Goal: Task Accomplishment & Management: Complete application form

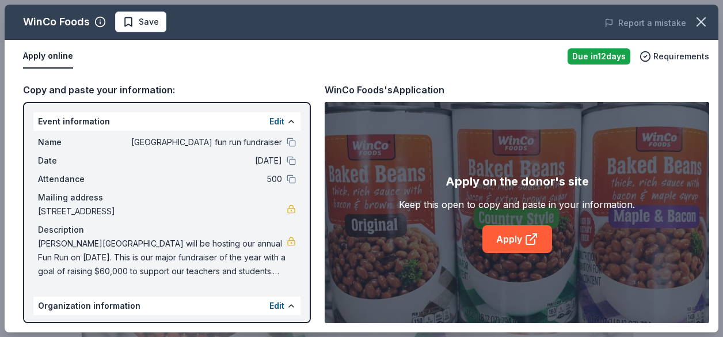
scroll to position [267, 0]
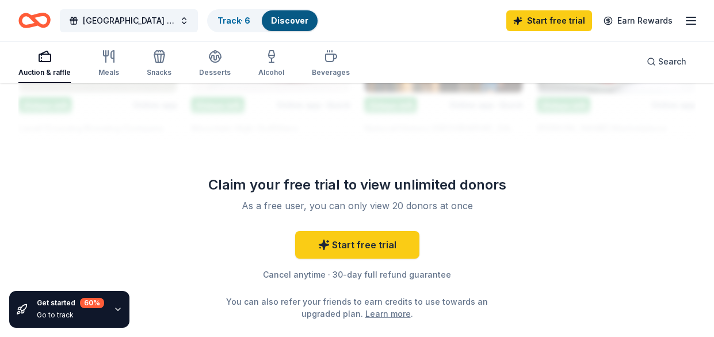
scroll to position [1343, 0]
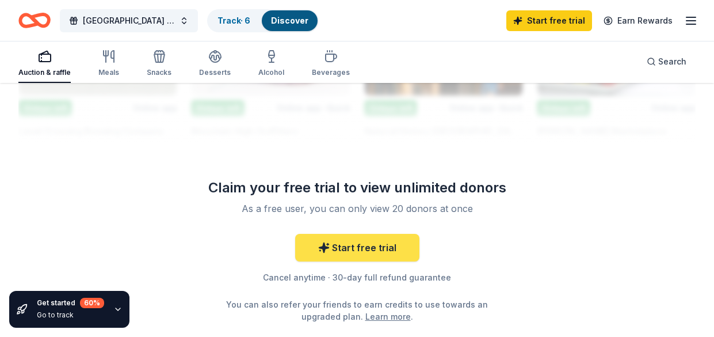
click at [364, 243] on link "Start free trial" at bounding box center [357, 248] width 124 height 28
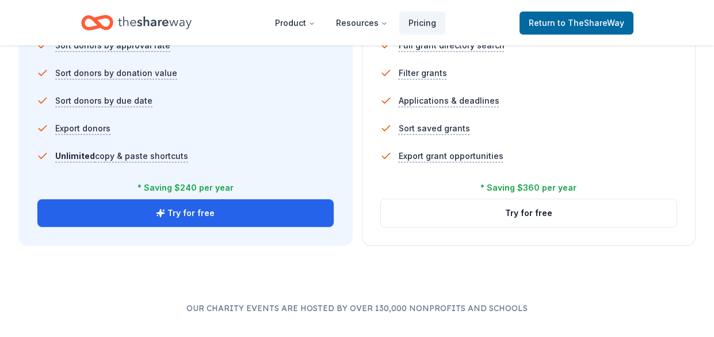
scroll to position [871, 0]
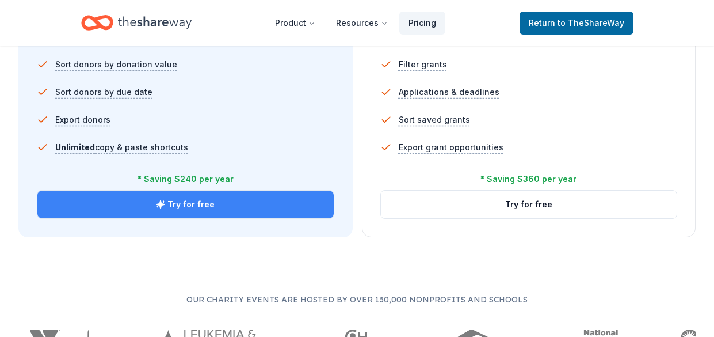
click at [221, 213] on button "Try for free" at bounding box center [185, 205] width 296 height 28
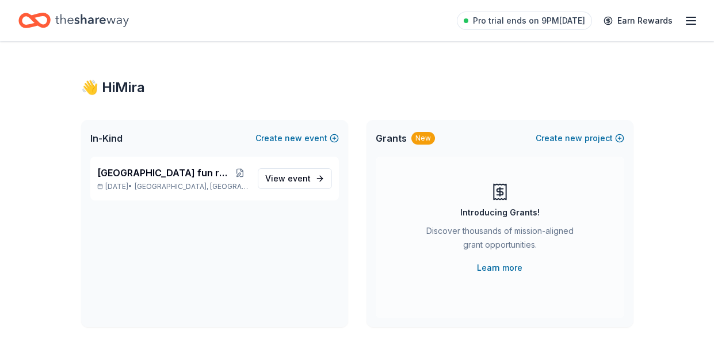
click at [686, 21] on icon "button" at bounding box center [692, 21] width 14 height 14
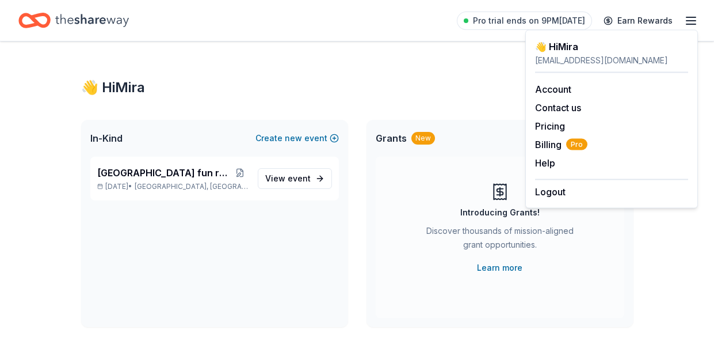
click at [370, 83] on div "👋 Hi [PERSON_NAME]" at bounding box center [357, 87] width 553 height 18
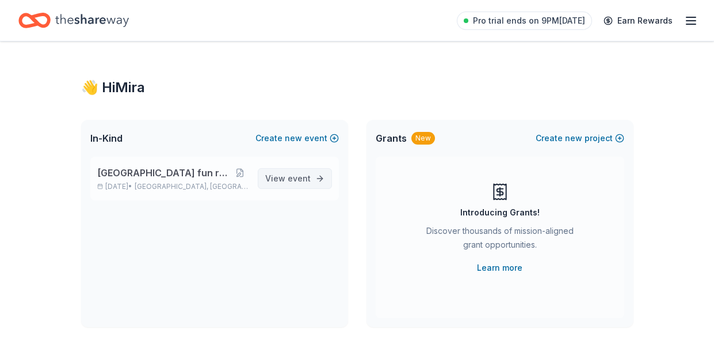
click at [280, 177] on span "View event" at bounding box center [287, 179] width 45 height 14
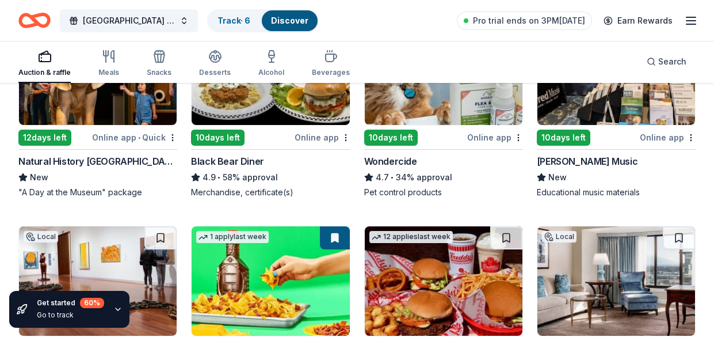
scroll to position [1004, 0]
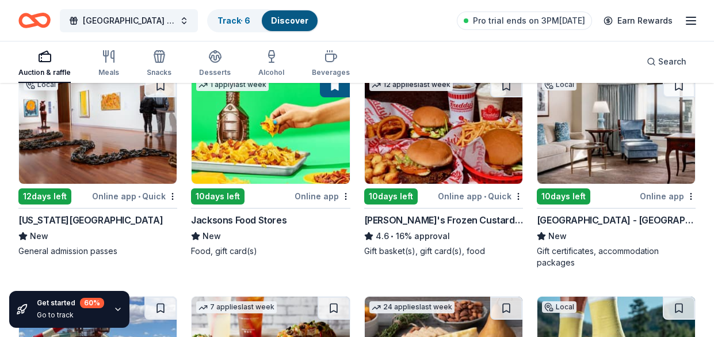
click at [602, 136] on img at bounding box center [617, 128] width 158 height 109
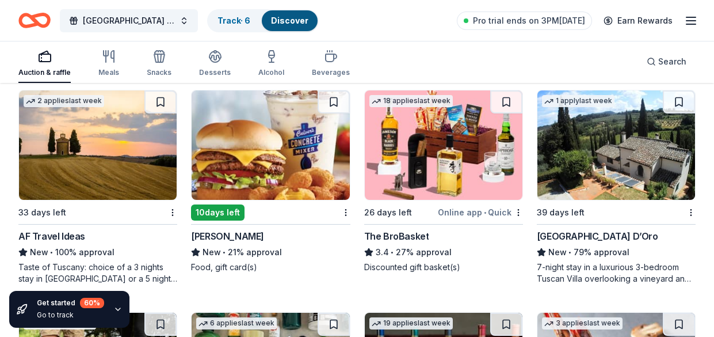
scroll to position [2059, 0]
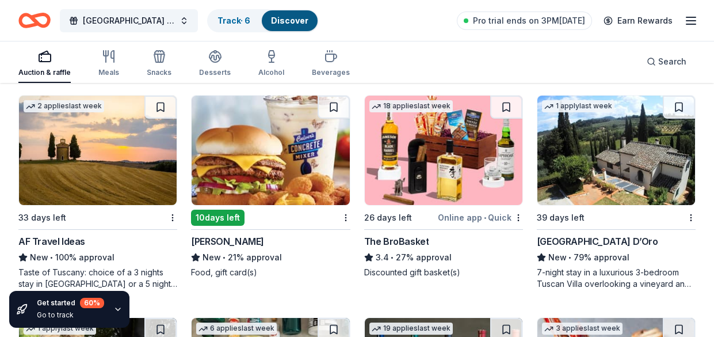
click at [454, 190] on img at bounding box center [444, 150] width 158 height 109
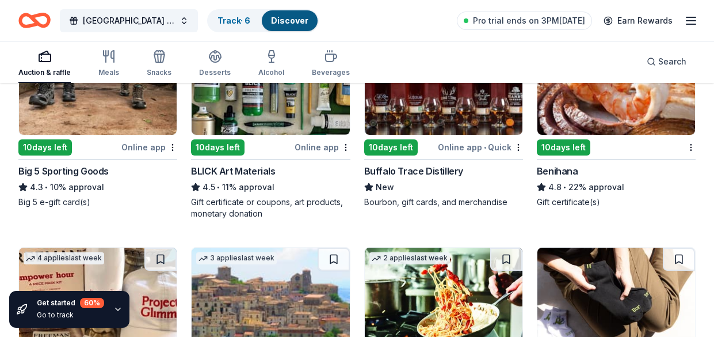
scroll to position [2299, 0]
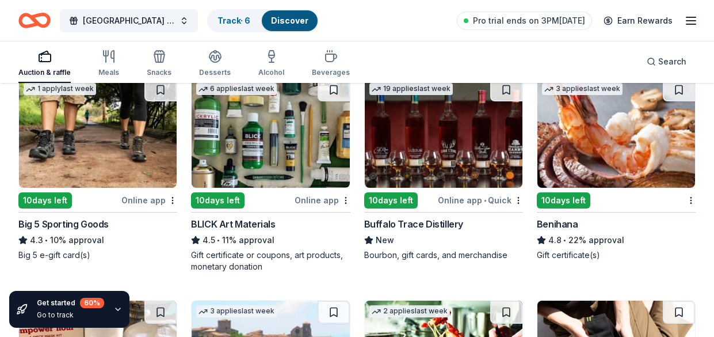
click at [73, 165] on img at bounding box center [98, 132] width 158 height 109
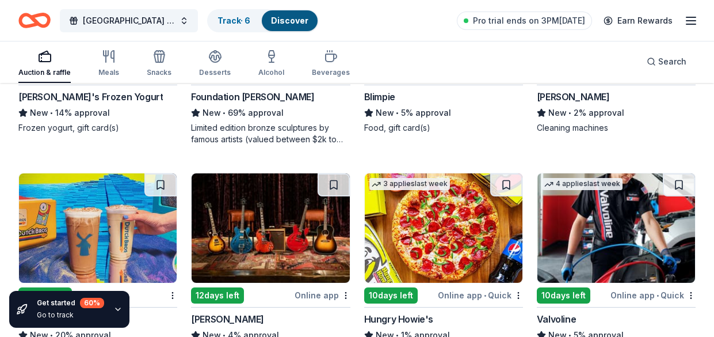
scroll to position [3215, 0]
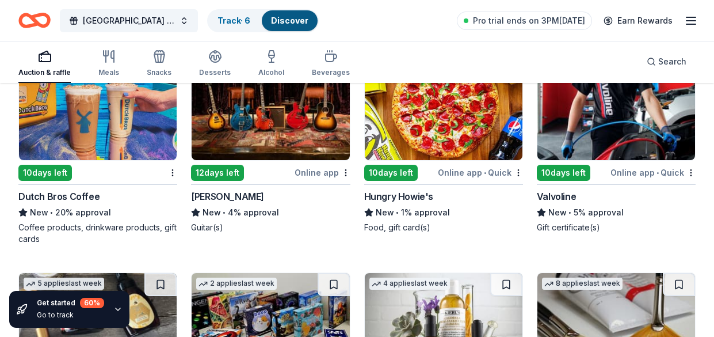
click at [108, 134] on img at bounding box center [98, 105] width 158 height 109
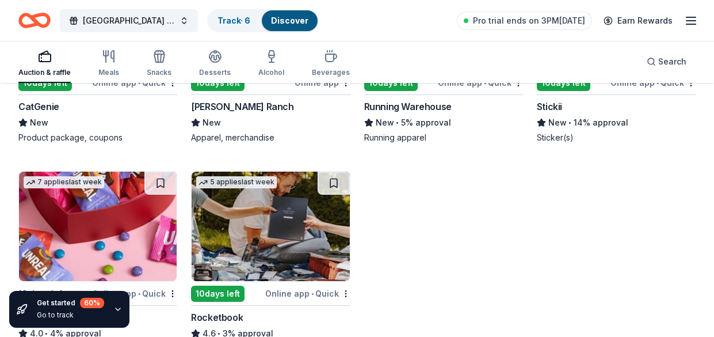
scroll to position [3833, 0]
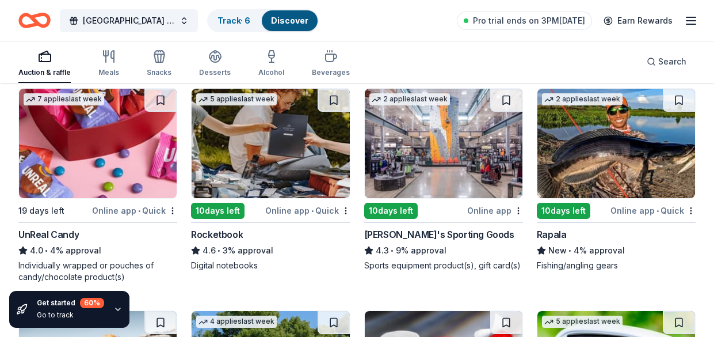
click at [110, 160] on img at bounding box center [98, 143] width 158 height 109
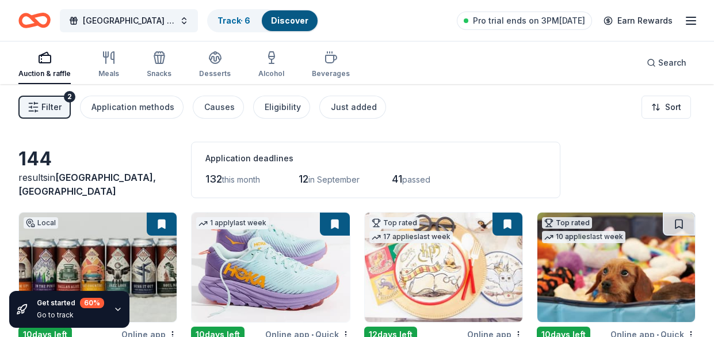
scroll to position [165, 0]
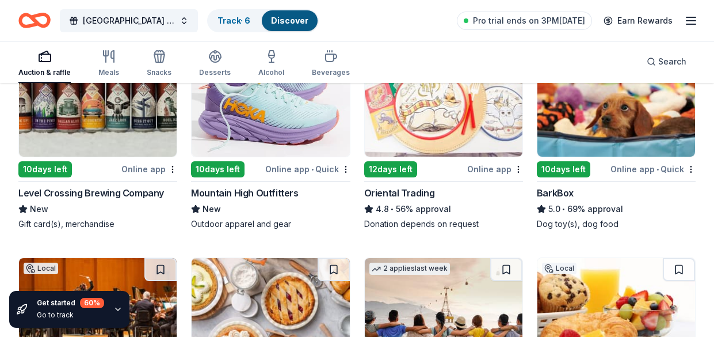
click at [613, 128] on img at bounding box center [617, 101] width 158 height 109
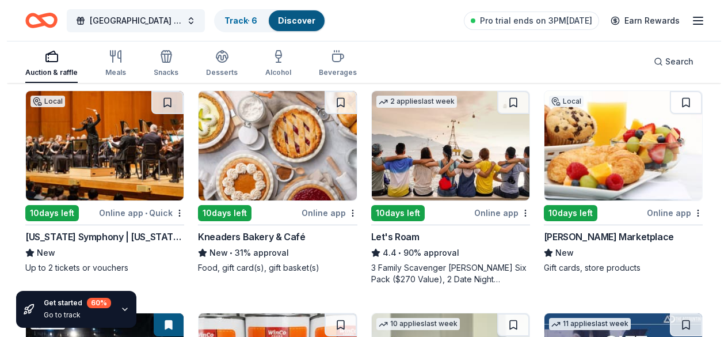
scroll to position [340, 0]
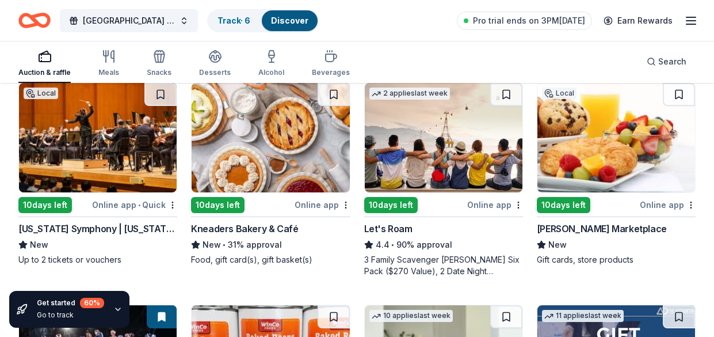
click at [54, 188] on img at bounding box center [98, 137] width 158 height 109
click at [280, 147] on img at bounding box center [271, 137] width 158 height 109
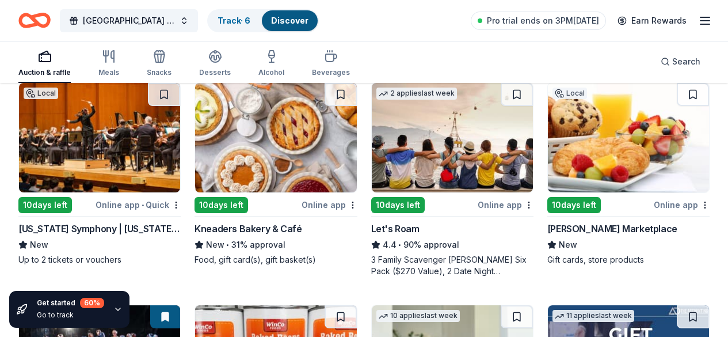
click at [116, 52] on icon "button" at bounding box center [109, 57] width 14 height 14
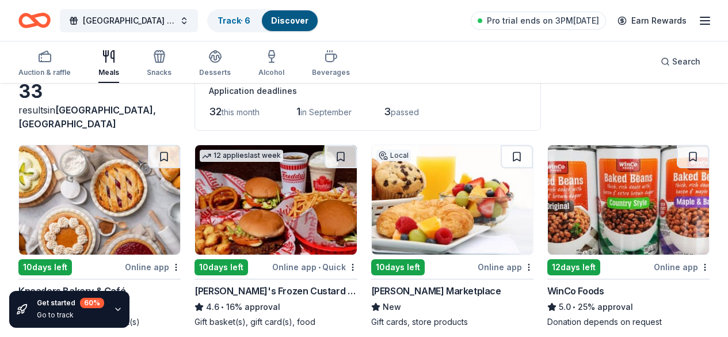
scroll to position [90, 0]
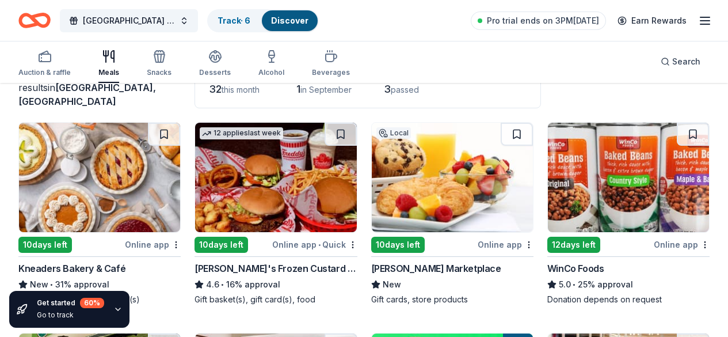
click at [548, 303] on div "Donation depends on request" at bounding box center [629, 300] width 162 height 12
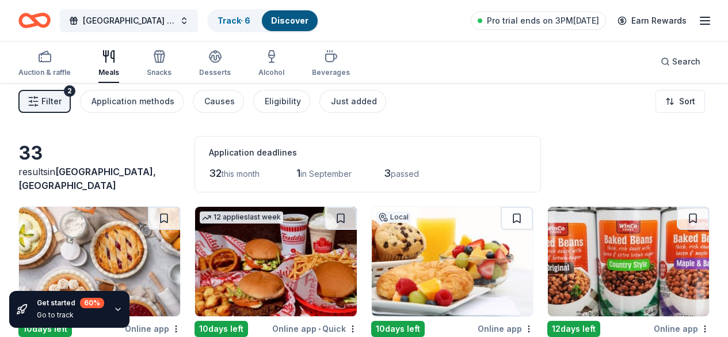
scroll to position [0, 0]
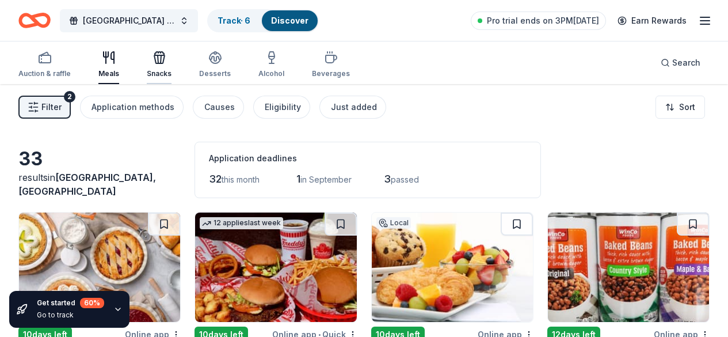
click at [172, 68] on div "Snacks" at bounding box center [159, 65] width 25 height 28
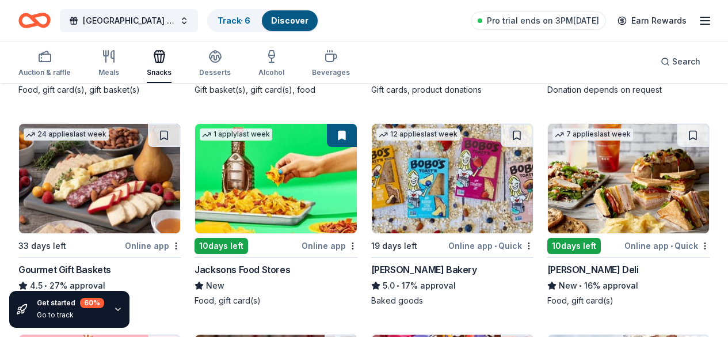
scroll to position [322, 0]
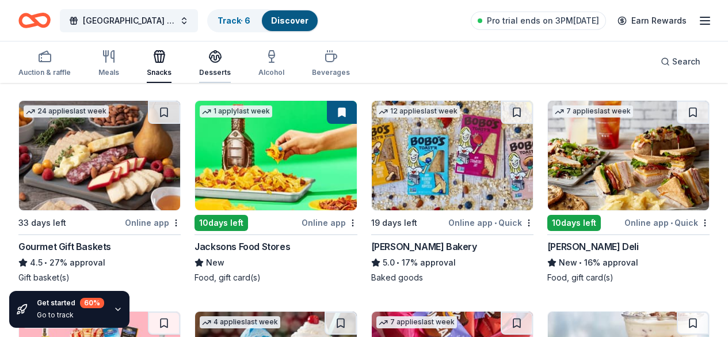
click at [221, 60] on icon "button" at bounding box center [215, 60] width 10 height 4
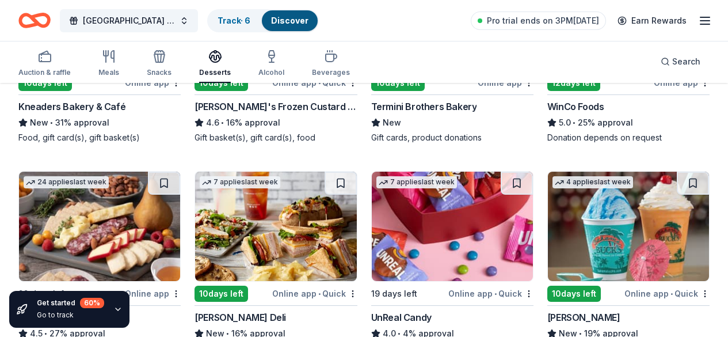
scroll to position [253, 0]
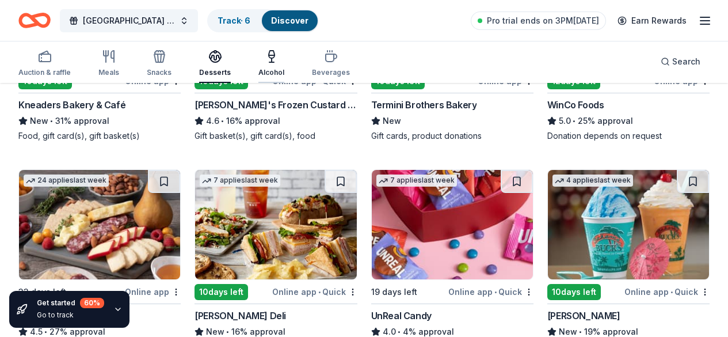
click at [283, 47] on button "Alcohol" at bounding box center [271, 64] width 26 height 38
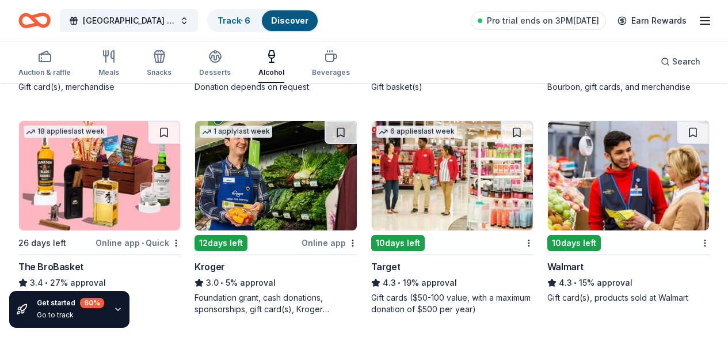
scroll to position [315, 0]
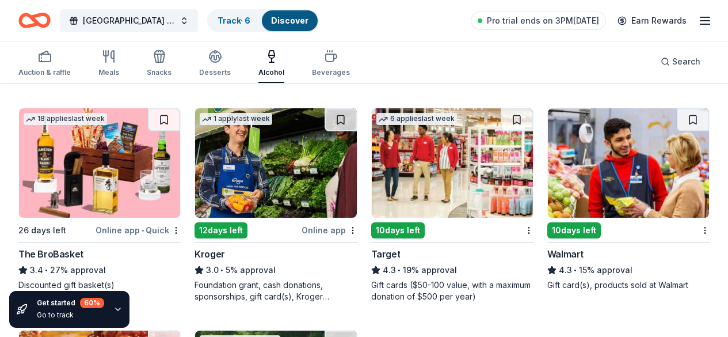
click at [372, 170] on img at bounding box center [452, 162] width 161 height 109
click at [324, 60] on div "button" at bounding box center [331, 57] width 38 height 14
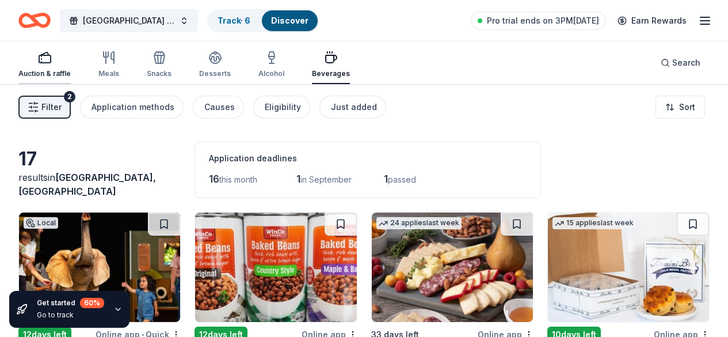
click at [52, 64] on icon "button" at bounding box center [45, 58] width 14 height 14
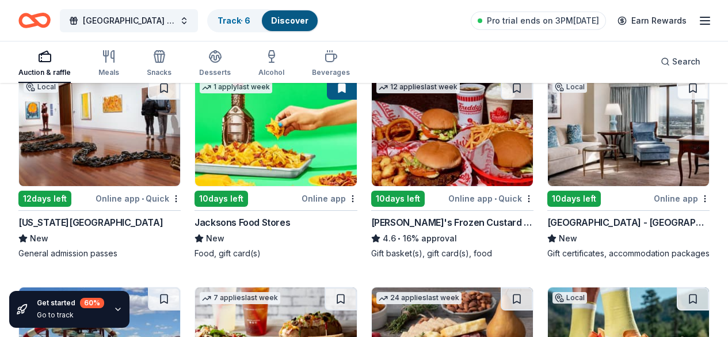
scroll to position [1035, 0]
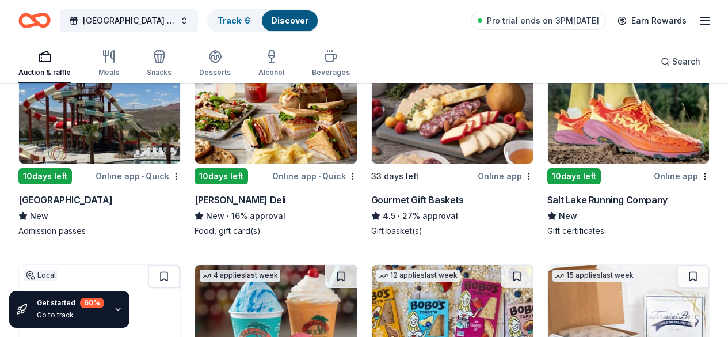
scroll to position [1261, 0]
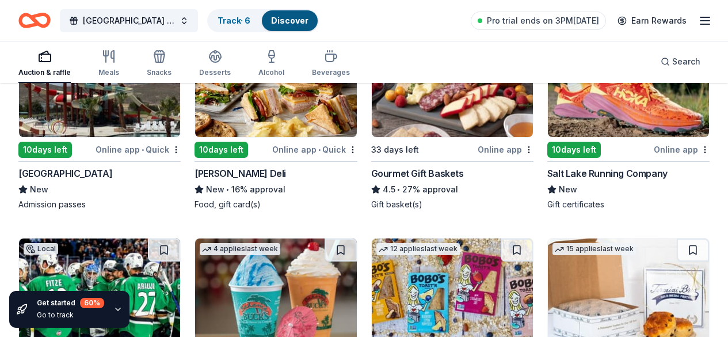
click at [698, 18] on icon "button" at bounding box center [705, 21] width 14 height 14
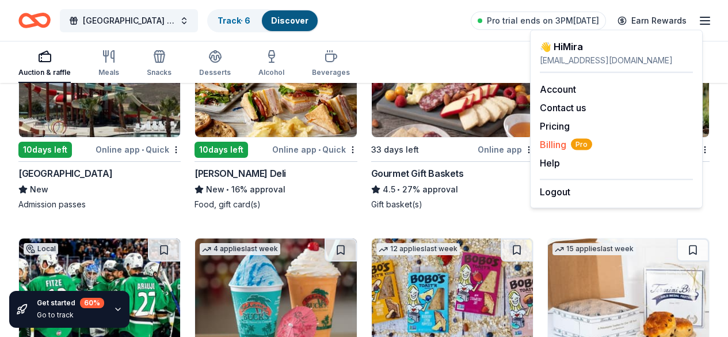
click at [560, 145] on span "Billing Pro" at bounding box center [566, 145] width 52 height 14
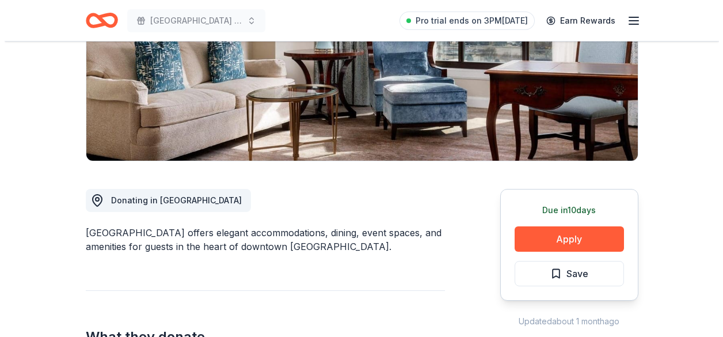
scroll to position [183, 0]
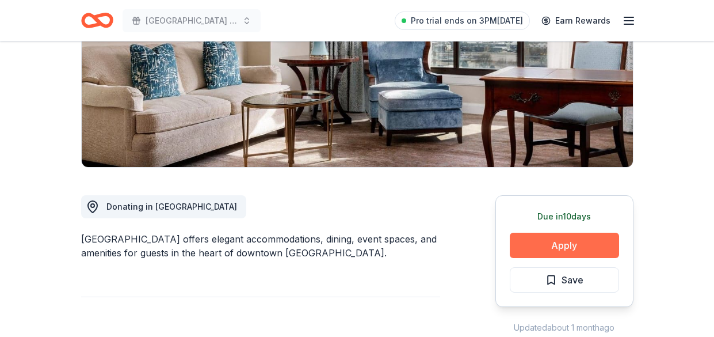
click at [573, 240] on button "Apply" at bounding box center [564, 245] width 109 height 25
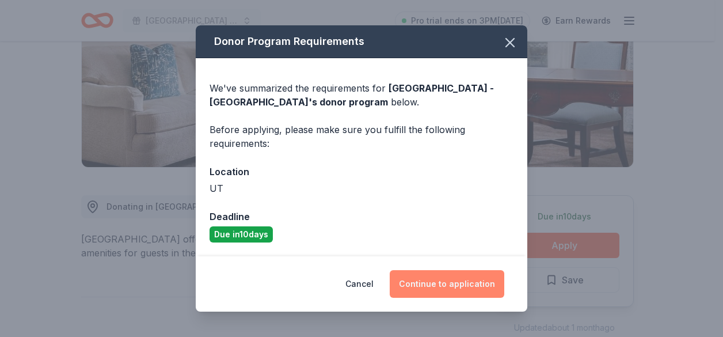
click at [447, 290] on button "Continue to application" at bounding box center [447, 284] width 115 height 28
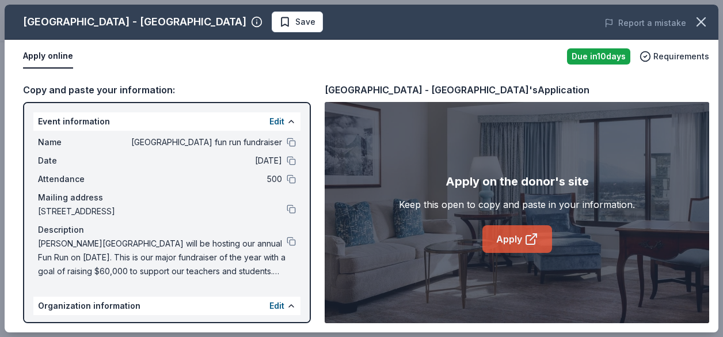
click at [505, 241] on link "Apply" at bounding box center [517, 239] width 70 height 28
click at [534, 244] on icon at bounding box center [530, 239] width 9 height 9
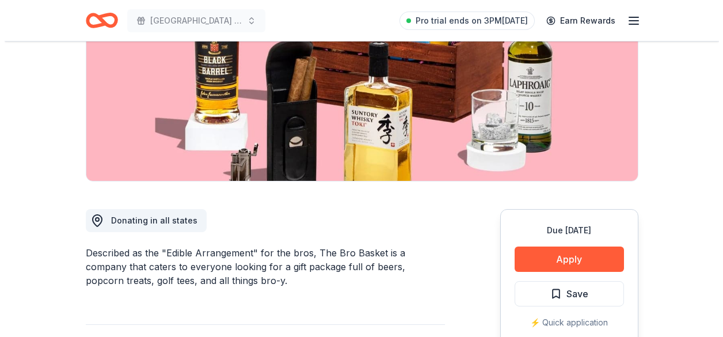
scroll to position [258, 0]
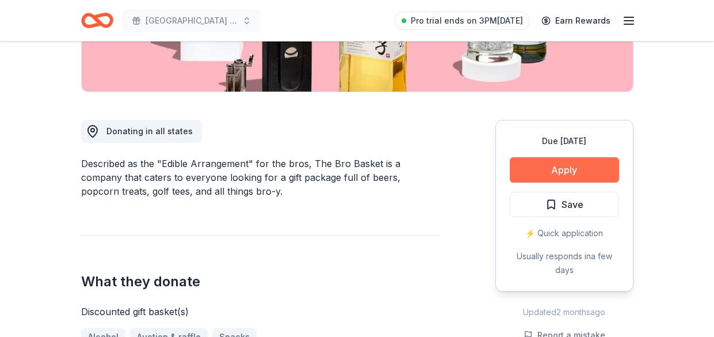
click at [569, 173] on button "Apply" at bounding box center [564, 169] width 109 height 25
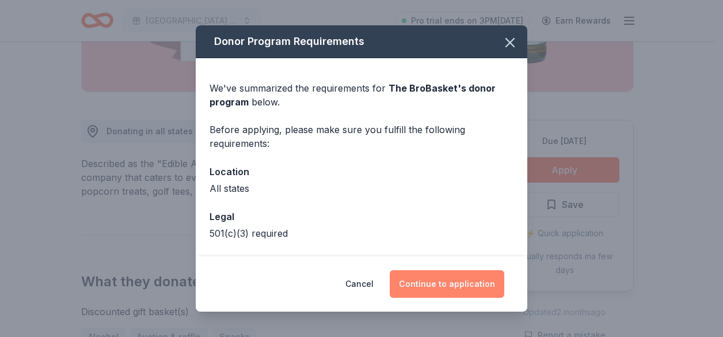
click at [473, 288] on button "Continue to application" at bounding box center [447, 284] width 115 height 28
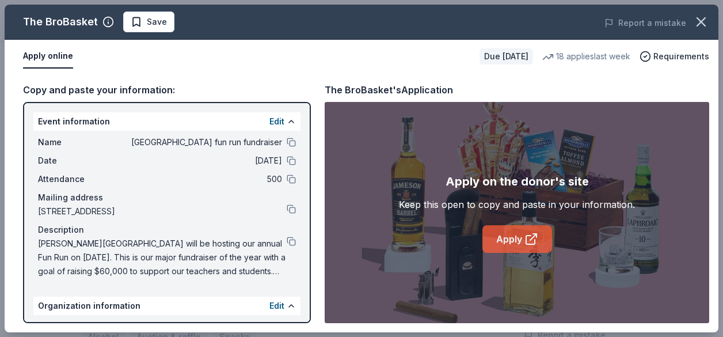
click at [519, 240] on link "Apply" at bounding box center [517, 239] width 70 height 28
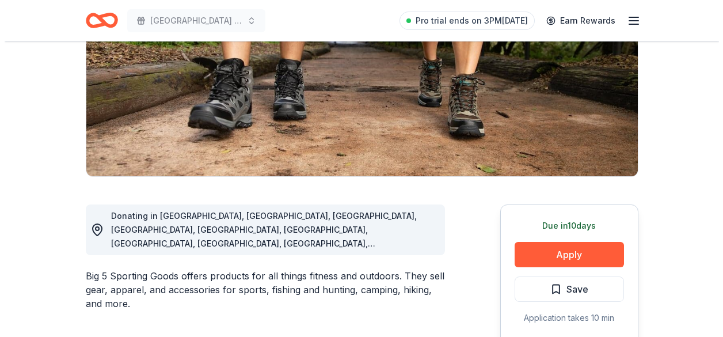
scroll to position [224, 0]
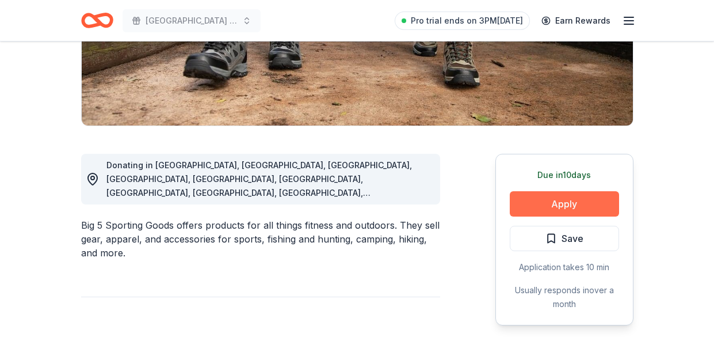
click at [576, 204] on button "Apply" at bounding box center [564, 203] width 109 height 25
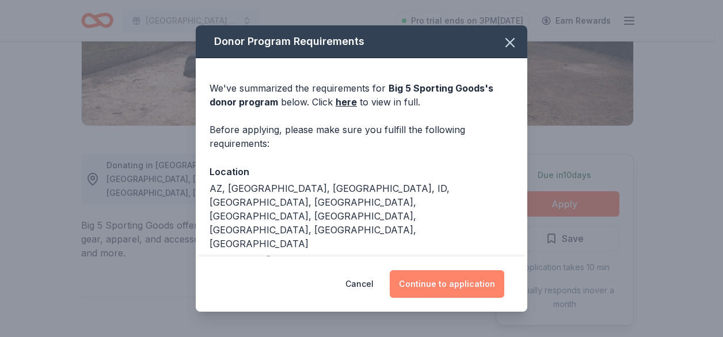
click at [439, 291] on button "Continue to application" at bounding box center [447, 284] width 115 height 28
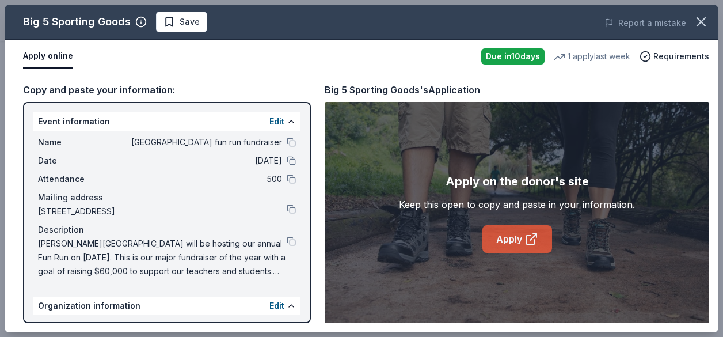
click at [521, 243] on link "Apply" at bounding box center [517, 239] width 70 height 28
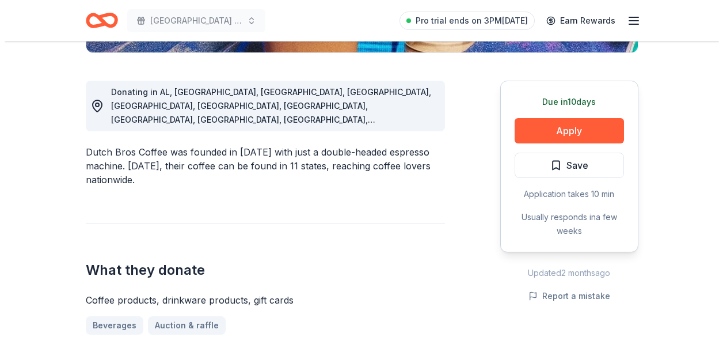
scroll to position [305, 0]
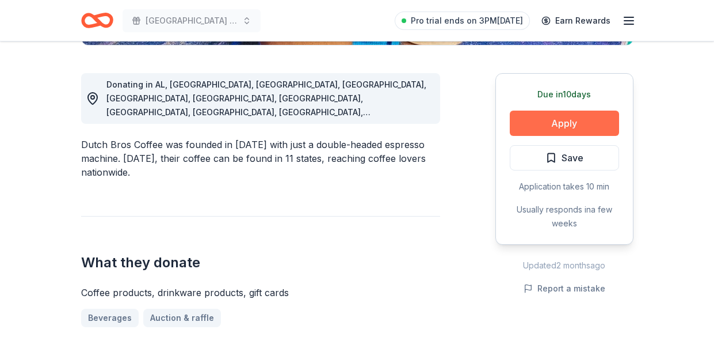
click at [554, 124] on button "Apply" at bounding box center [564, 123] width 109 height 25
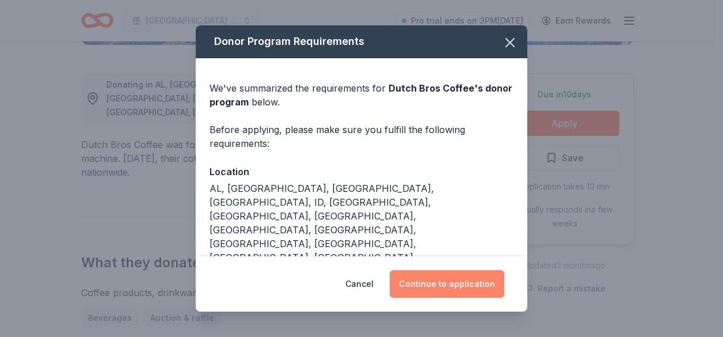
click at [444, 284] on button "Continue to application" at bounding box center [447, 284] width 115 height 28
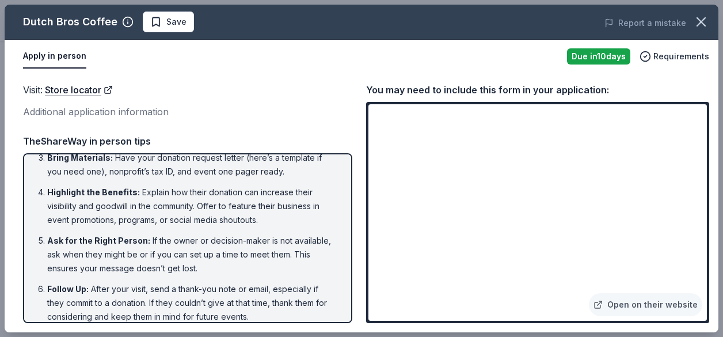
scroll to position [107, 0]
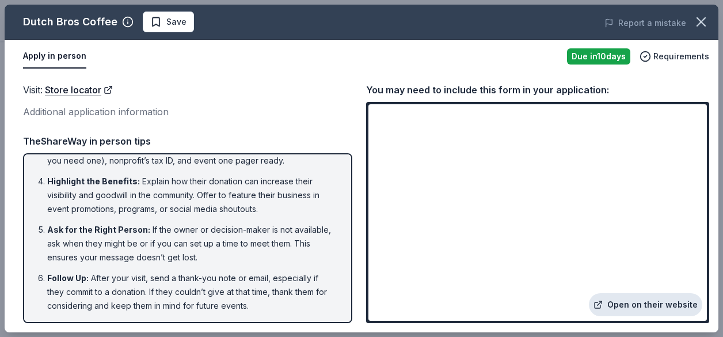
click at [645, 311] on link "Open on their website" at bounding box center [645, 304] width 113 height 23
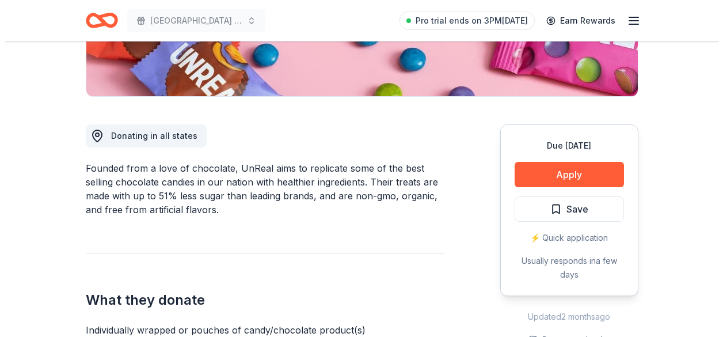
scroll to position [396, 0]
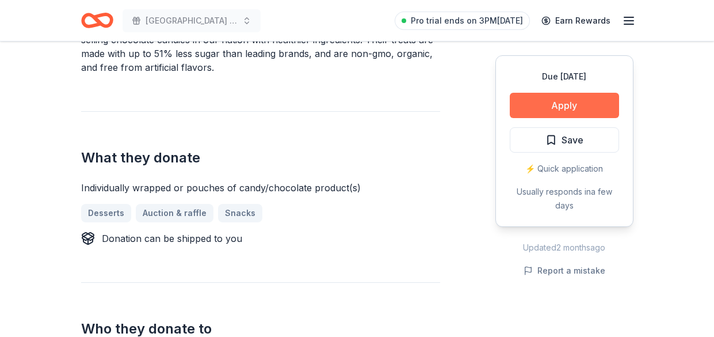
click at [581, 109] on button "Apply" at bounding box center [564, 105] width 109 height 25
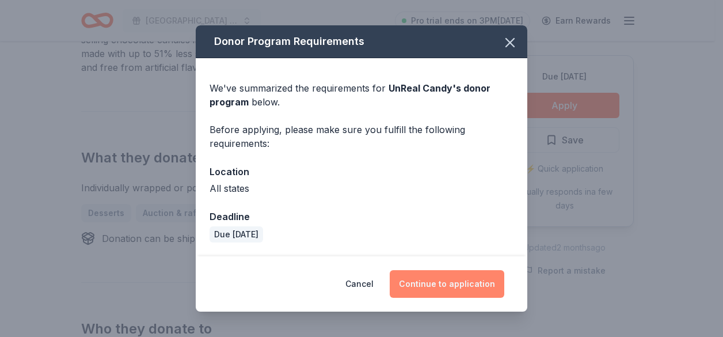
click at [451, 283] on button "Continue to application" at bounding box center [447, 284] width 115 height 28
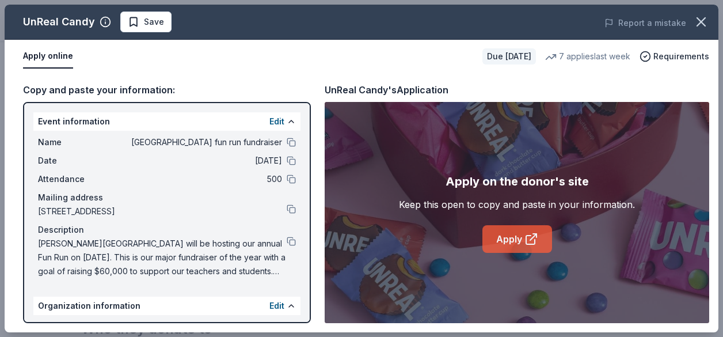
click at [526, 235] on icon at bounding box center [531, 239] width 14 height 14
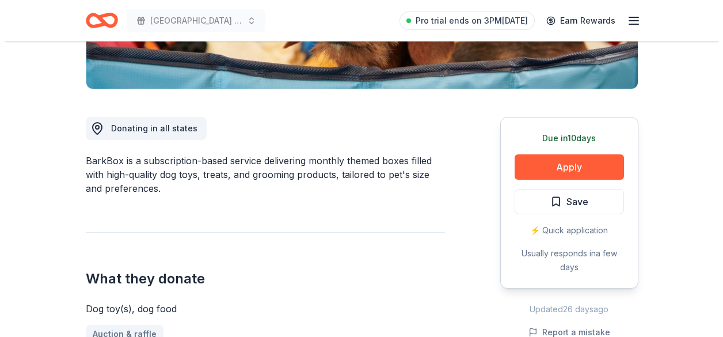
scroll to position [263, 0]
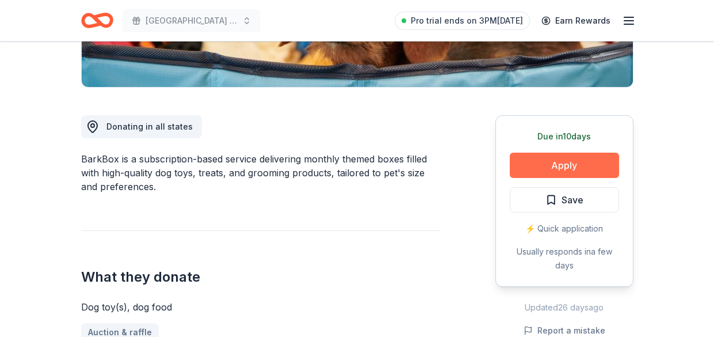
click at [537, 164] on button "Apply" at bounding box center [564, 165] width 109 height 25
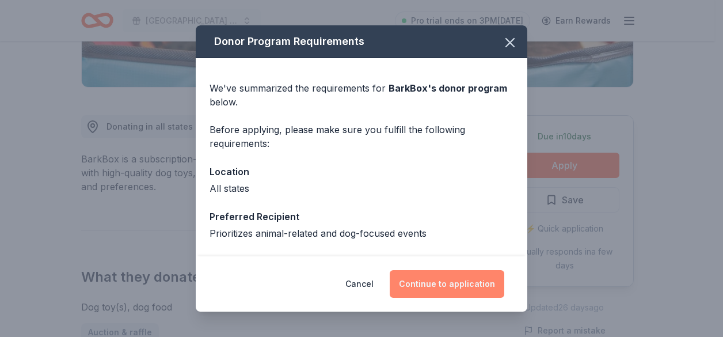
click at [424, 278] on button "Continue to application" at bounding box center [447, 284] width 115 height 28
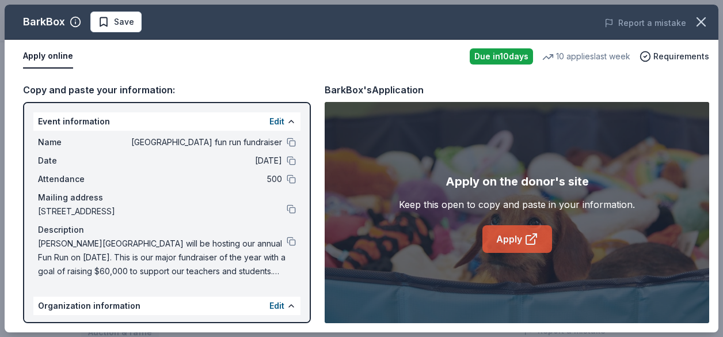
click at [522, 239] on link "Apply" at bounding box center [517, 239] width 70 height 28
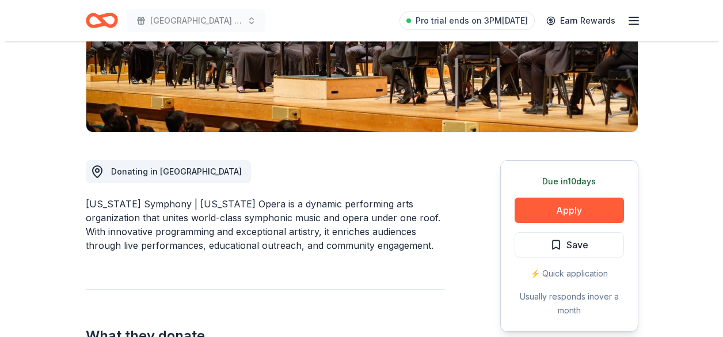
scroll to position [220, 0]
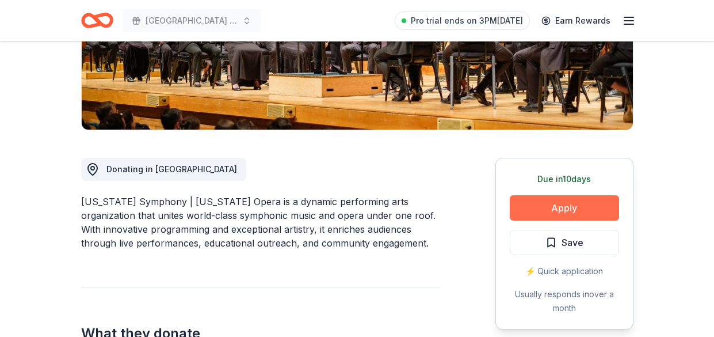
click at [522, 204] on button "Apply" at bounding box center [564, 207] width 109 height 25
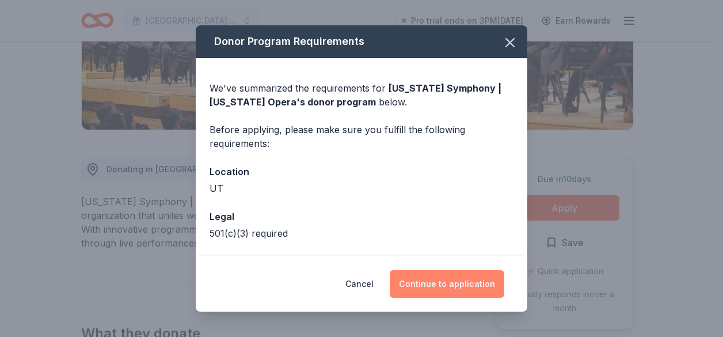
click at [439, 279] on button "Continue to application" at bounding box center [447, 284] width 115 height 28
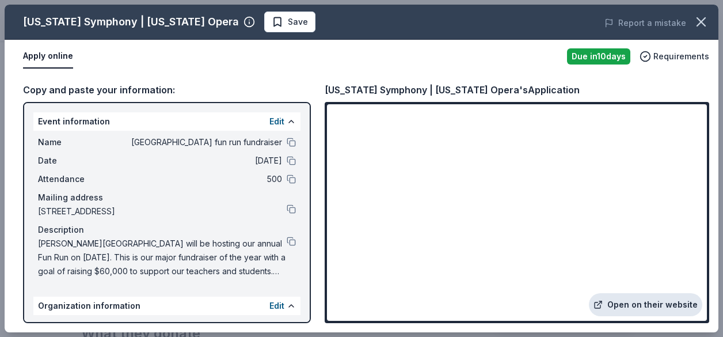
click at [620, 301] on link "Open on their website" at bounding box center [645, 304] width 113 height 23
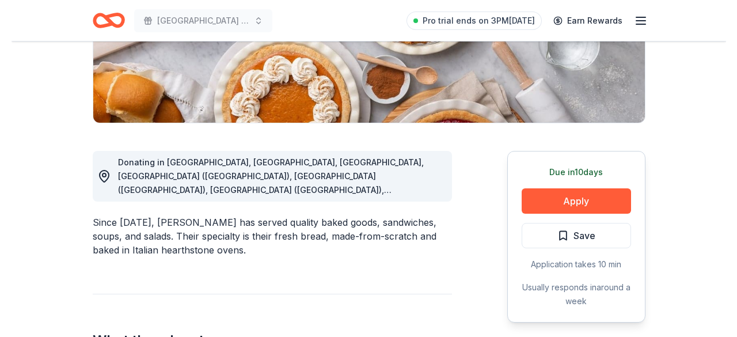
scroll to position [234, 0]
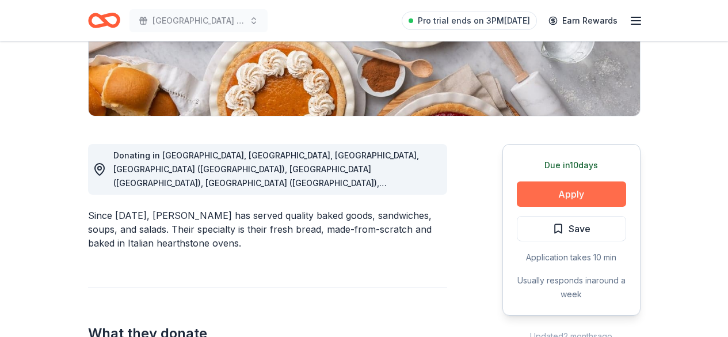
click at [594, 188] on button "Apply" at bounding box center [571, 193] width 109 height 25
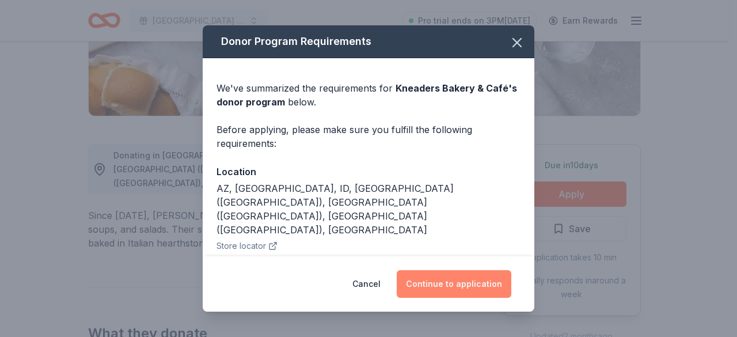
click at [436, 277] on button "Continue to application" at bounding box center [454, 284] width 115 height 28
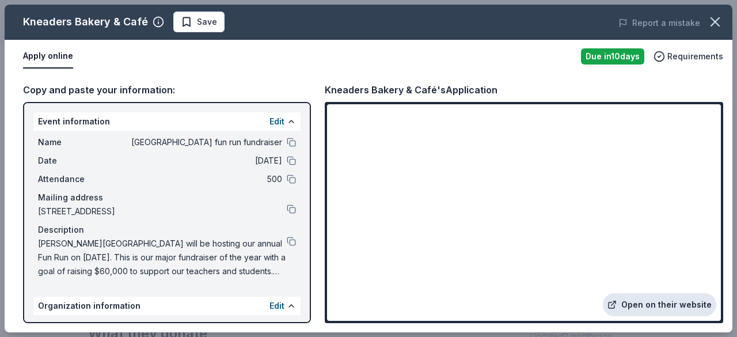
click at [641, 306] on link "Open on their website" at bounding box center [659, 304] width 113 height 23
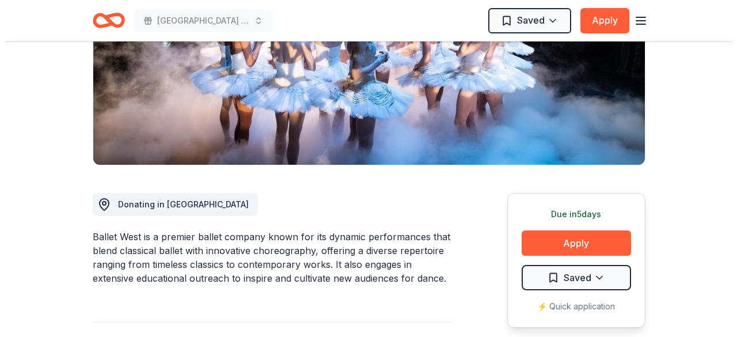
scroll to position [277, 0]
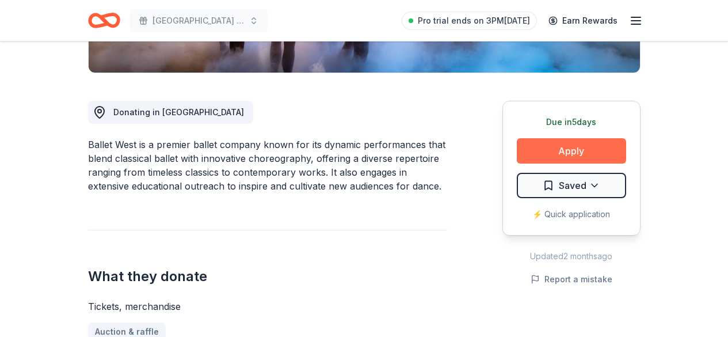
click at [573, 155] on button "Apply" at bounding box center [571, 150] width 109 height 25
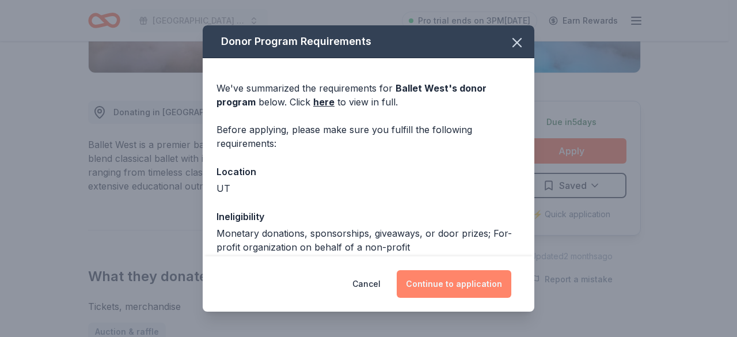
click at [459, 287] on button "Continue to application" at bounding box center [454, 284] width 115 height 28
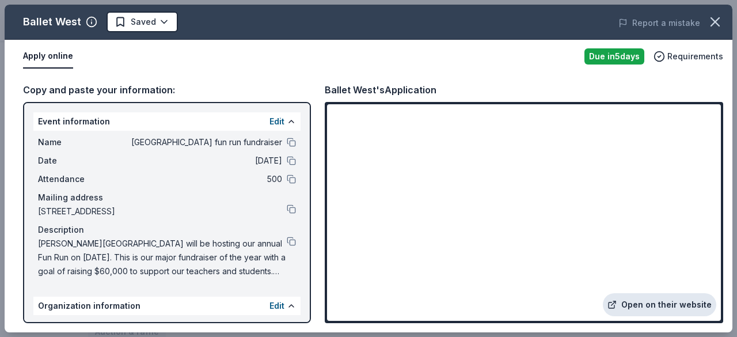
click at [644, 303] on link "Open on their website" at bounding box center [659, 304] width 113 height 23
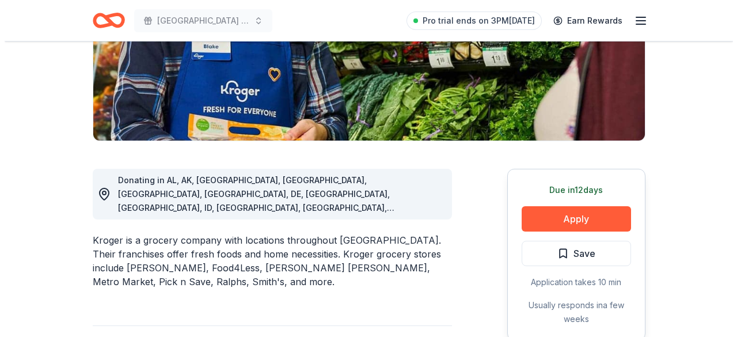
scroll to position [225, 0]
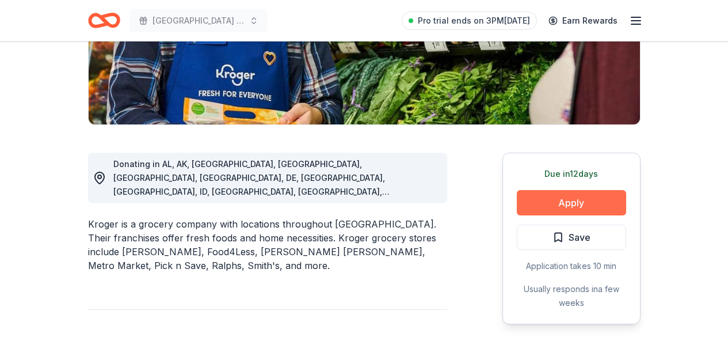
click at [599, 199] on button "Apply" at bounding box center [571, 202] width 109 height 25
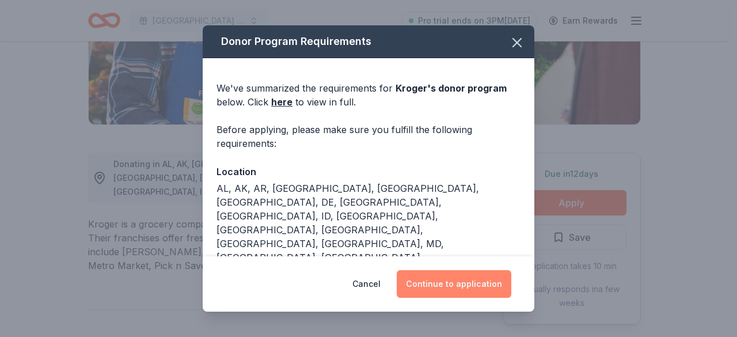
click at [470, 280] on button "Continue to application" at bounding box center [454, 284] width 115 height 28
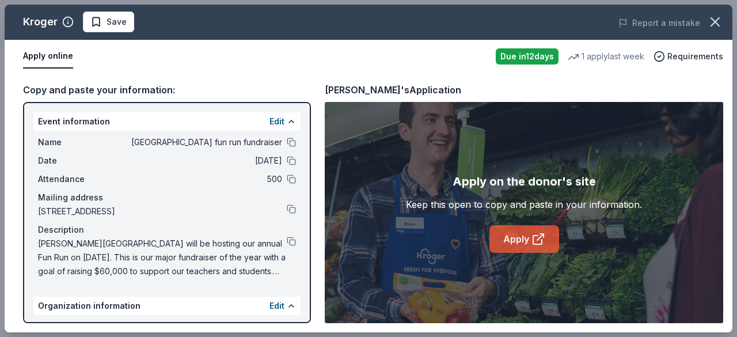
click at [528, 243] on link "Apply" at bounding box center [524, 239] width 70 height 28
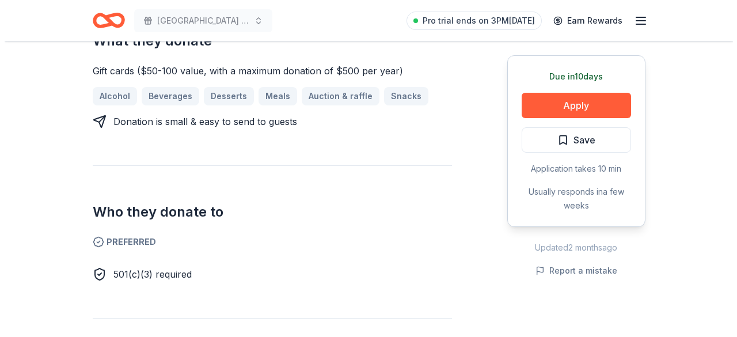
scroll to position [491, 0]
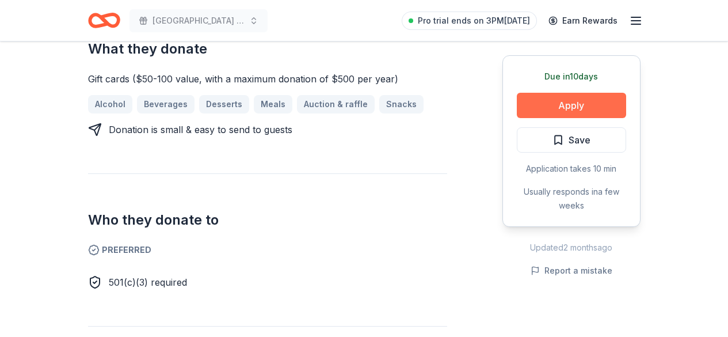
click at [546, 98] on button "Apply" at bounding box center [571, 105] width 109 height 25
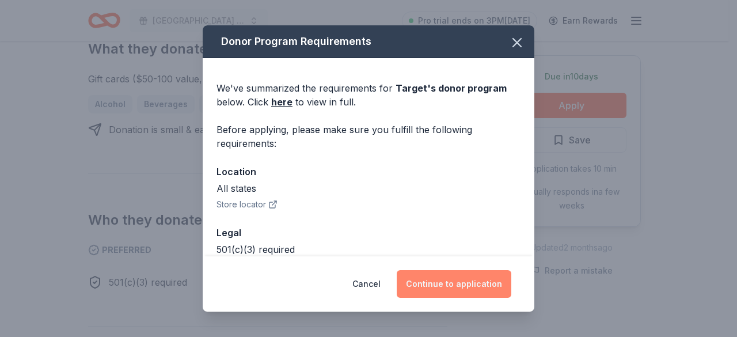
click at [454, 282] on button "Continue to application" at bounding box center [454, 284] width 115 height 28
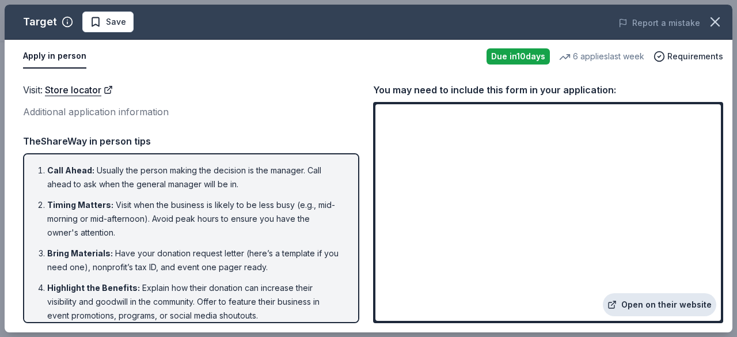
click at [648, 306] on link "Open on their website" at bounding box center [659, 304] width 113 height 23
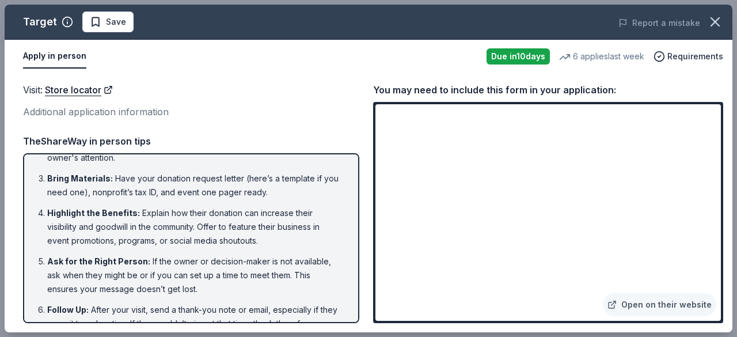
scroll to position [107, 0]
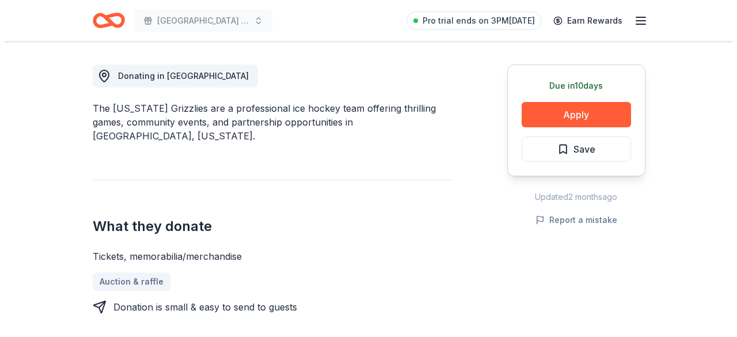
scroll to position [347, 0]
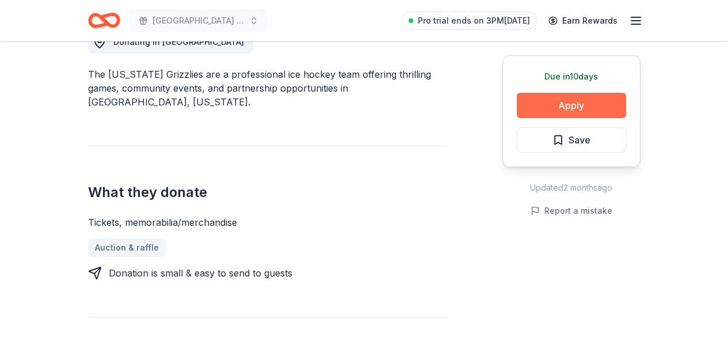
click at [586, 97] on button "Apply" at bounding box center [571, 105] width 109 height 25
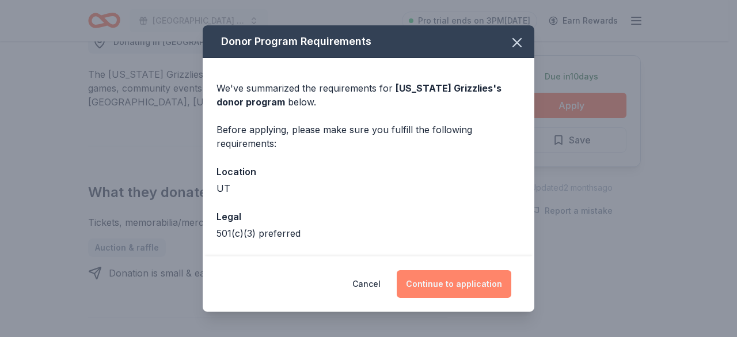
click at [437, 290] on button "Continue to application" at bounding box center [454, 284] width 115 height 28
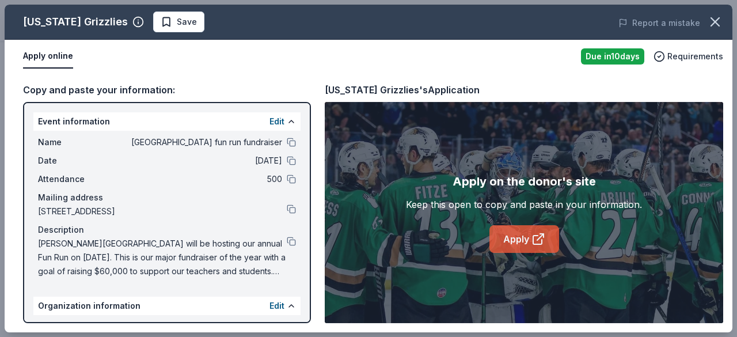
click at [520, 235] on link "Apply" at bounding box center [524, 239] width 70 height 28
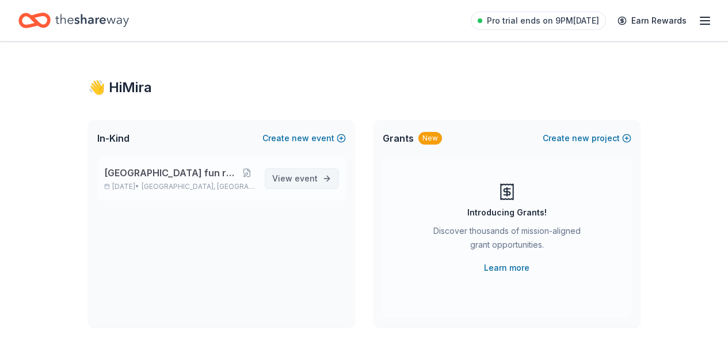
click at [312, 178] on span "event" at bounding box center [306, 178] width 23 height 10
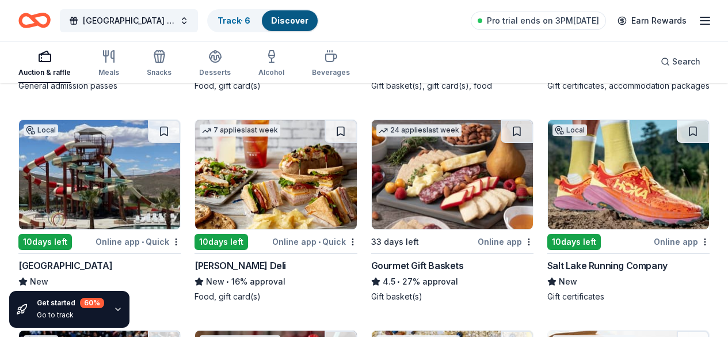
scroll to position [1184, 0]
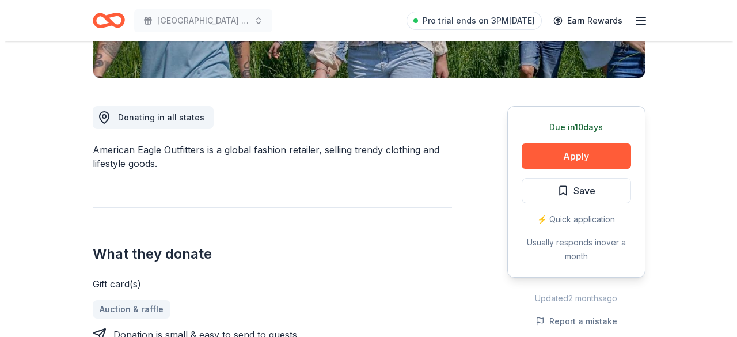
scroll to position [273, 0]
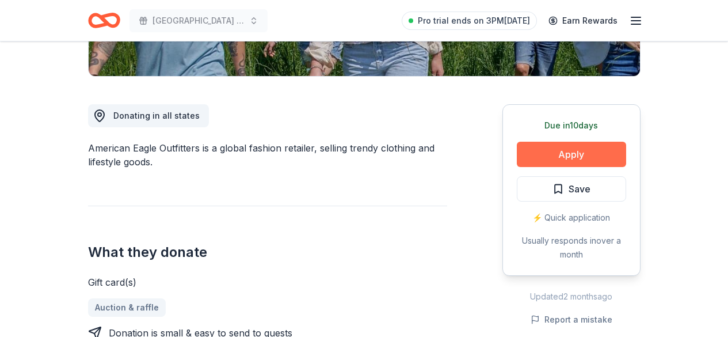
click at [569, 154] on button "Apply" at bounding box center [571, 154] width 109 height 25
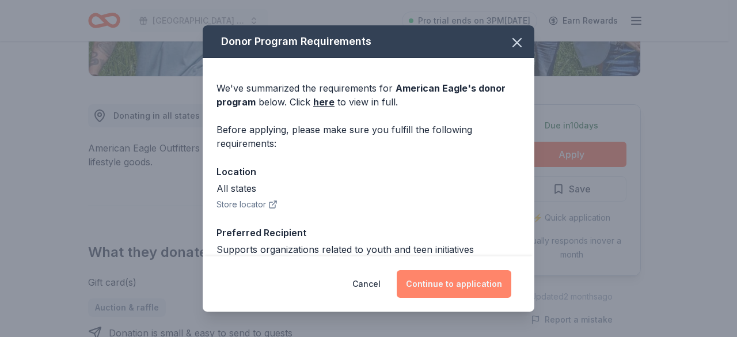
click at [448, 277] on button "Continue to application" at bounding box center [454, 284] width 115 height 28
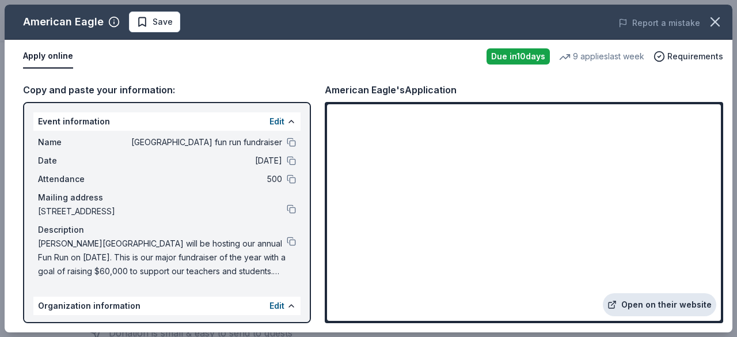
click at [645, 302] on link "Open on their website" at bounding box center [659, 304] width 113 height 23
click at [661, 302] on link "Open on their website" at bounding box center [659, 304] width 113 height 23
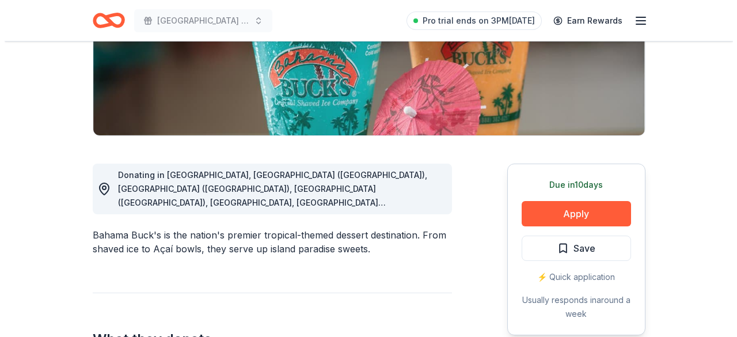
scroll to position [244, 0]
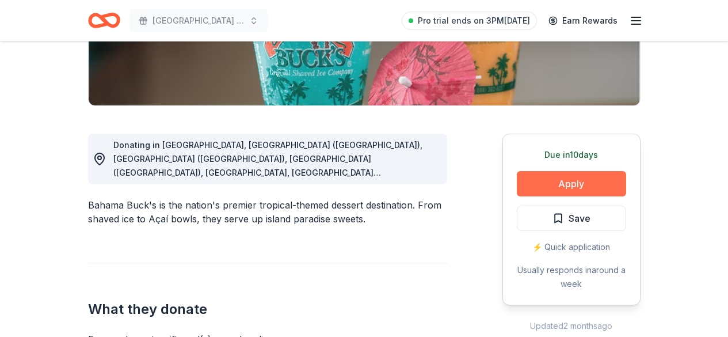
click at [580, 178] on button "Apply" at bounding box center [571, 183] width 109 height 25
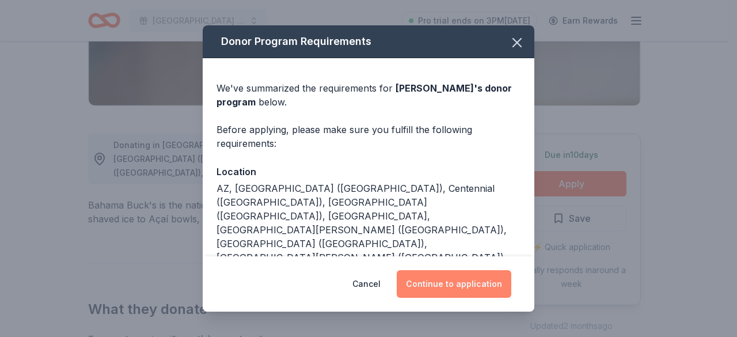
click at [421, 284] on button "Continue to application" at bounding box center [454, 284] width 115 height 28
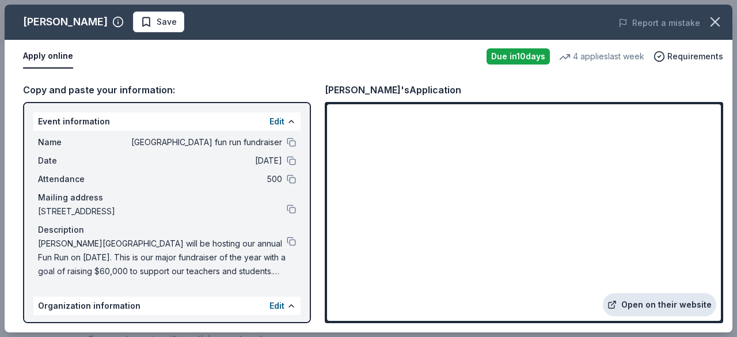
click at [661, 305] on link "Open on their website" at bounding box center [659, 304] width 113 height 23
